Goal: Navigation & Orientation: Find specific page/section

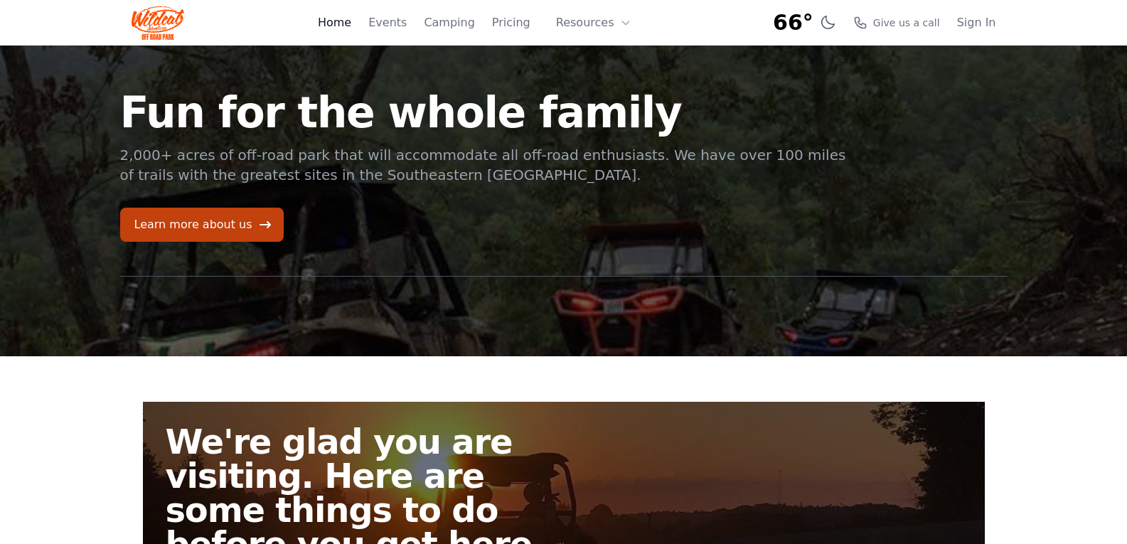
click at [351, 18] on link "Home" at bounding box center [334, 22] width 33 height 17
click at [518, 28] on link "Pricing" at bounding box center [511, 22] width 38 height 17
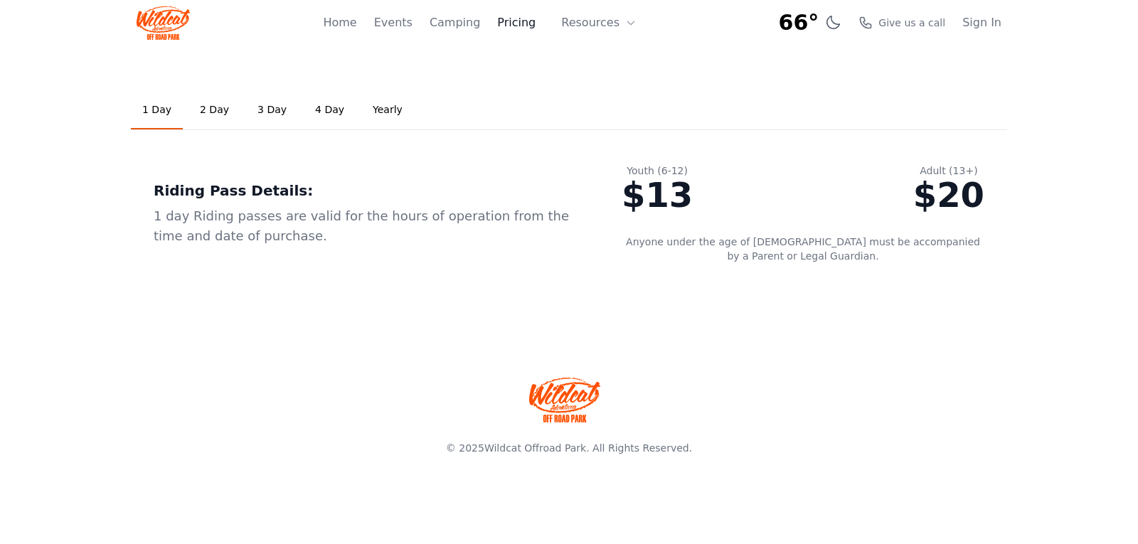
click at [516, 28] on link "Pricing" at bounding box center [516, 22] width 38 height 17
click at [625, 26] on icon at bounding box center [630, 22] width 11 height 11
click at [352, 26] on link "Home" at bounding box center [339, 22] width 33 height 17
